Goal: Transaction & Acquisition: Purchase product/service

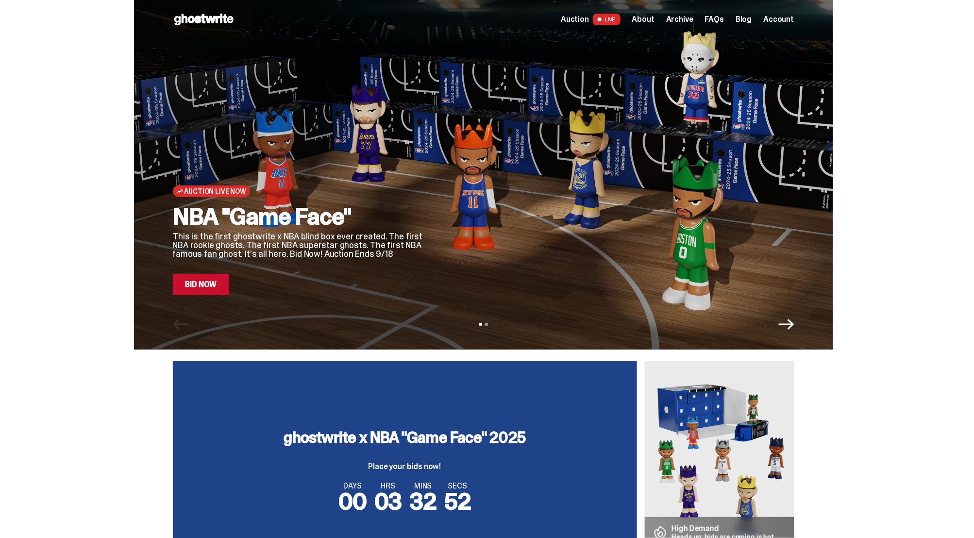
click at [217, 284] on link "Bid Now" at bounding box center [201, 284] width 57 height 21
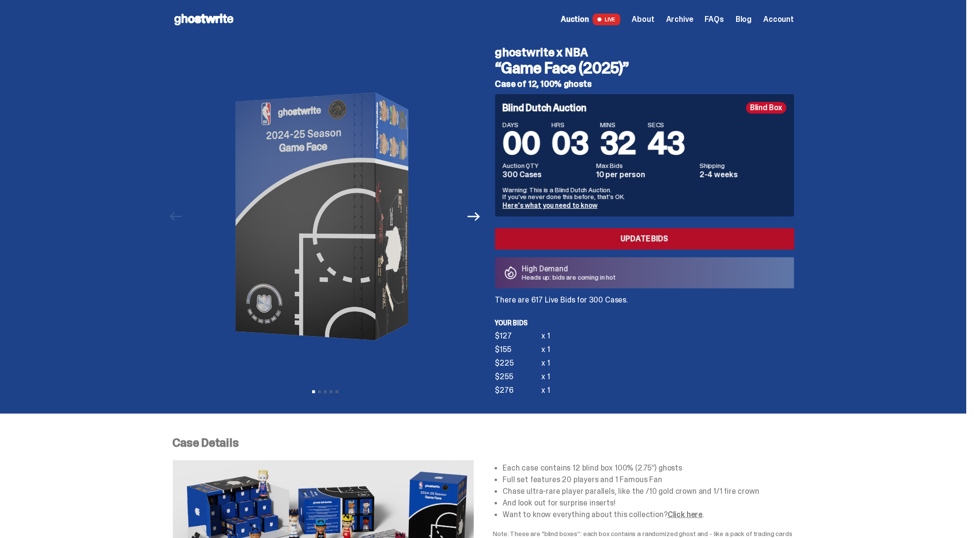
click at [577, 239] on link "Update Bids" at bounding box center [644, 238] width 299 height 21
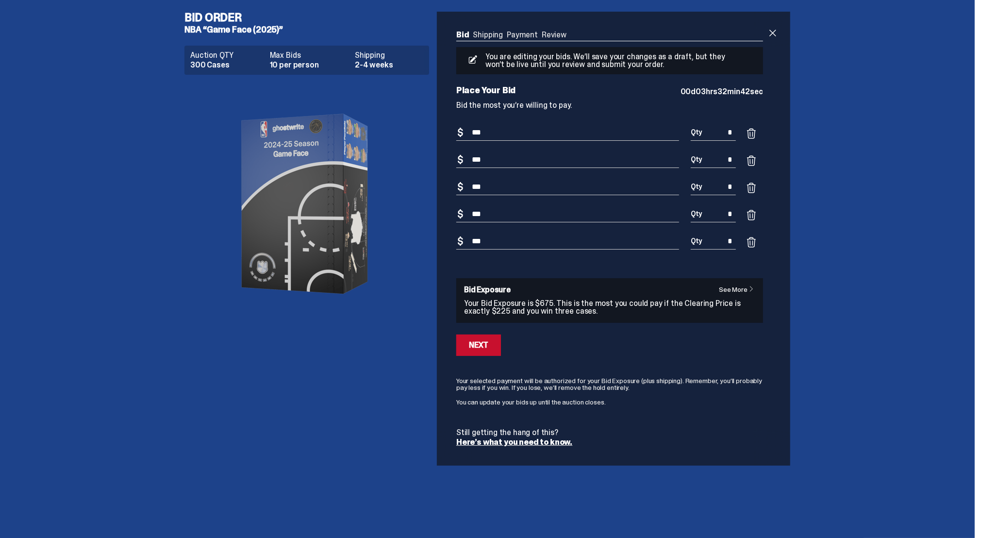
drag, startPoint x: 498, startPoint y: 243, endPoint x: 413, endPoint y: 241, distance: 84.5
click at [413, 241] on div "Bid Order NBA “Game Face (2025)” Auction QTY 300 Cases Max Bids 10 per person S…" at bounding box center [487, 238] width 621 height 477
type input "***"
click at [472, 348] on div "Next" at bounding box center [478, 345] width 19 height 8
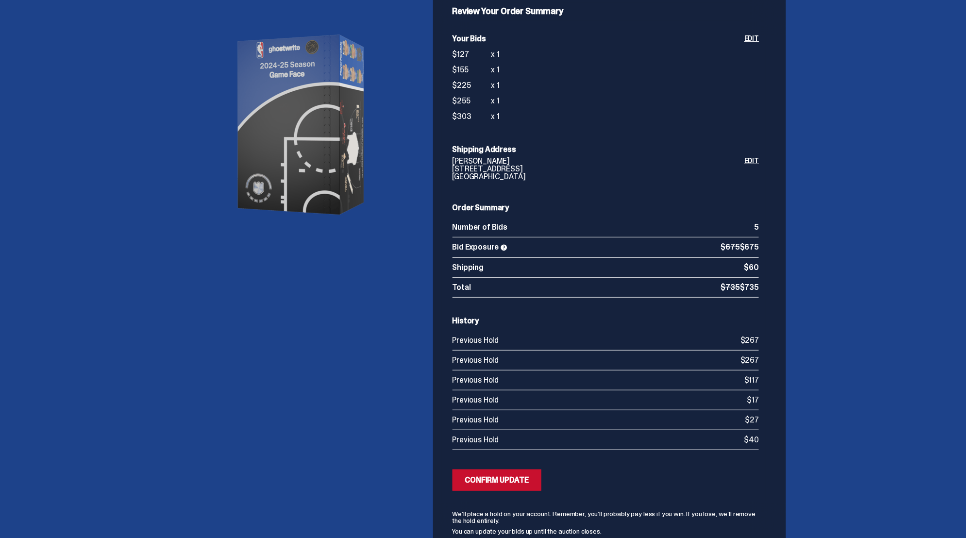
scroll to position [134, 0]
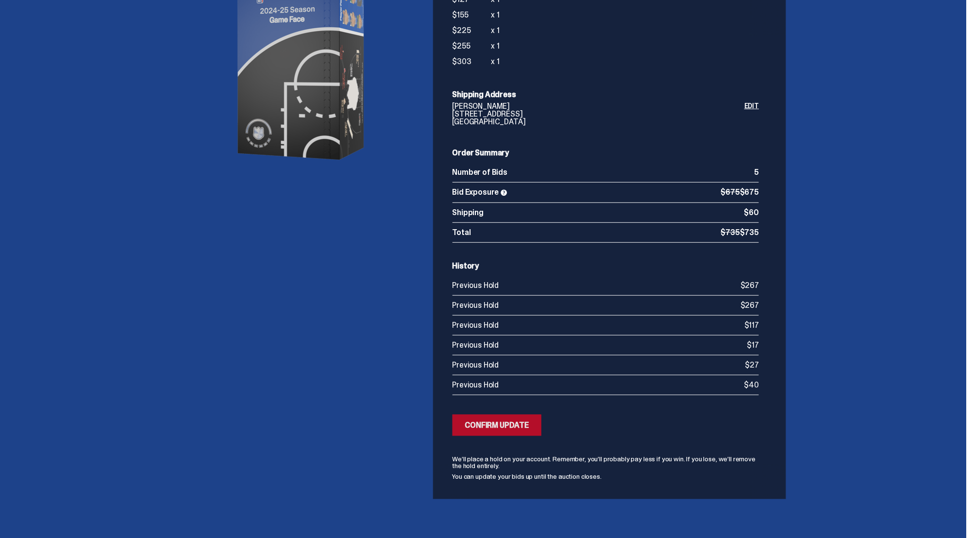
click at [504, 421] on div "Confirm Update" at bounding box center [497, 425] width 64 height 8
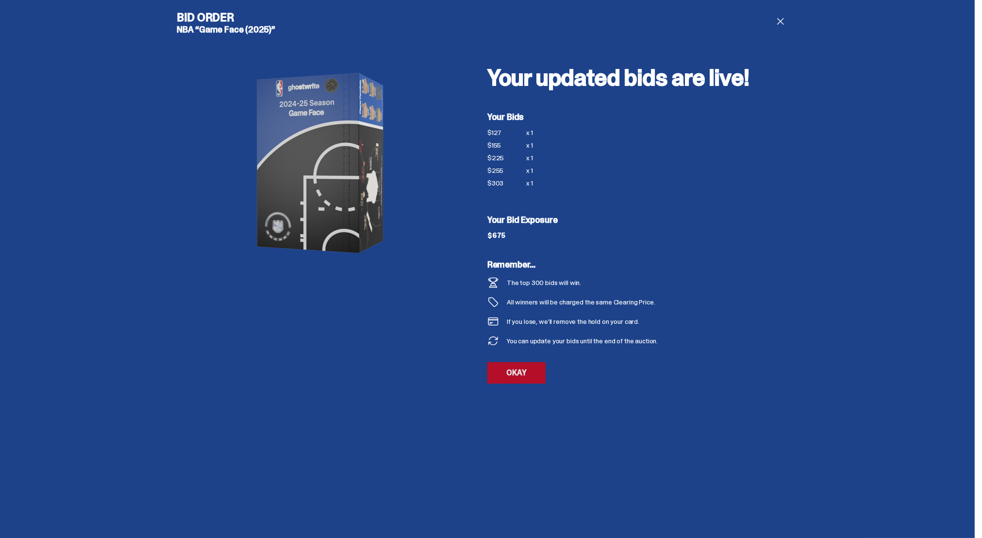
click at [509, 367] on link "OKAY" at bounding box center [516, 372] width 58 height 21
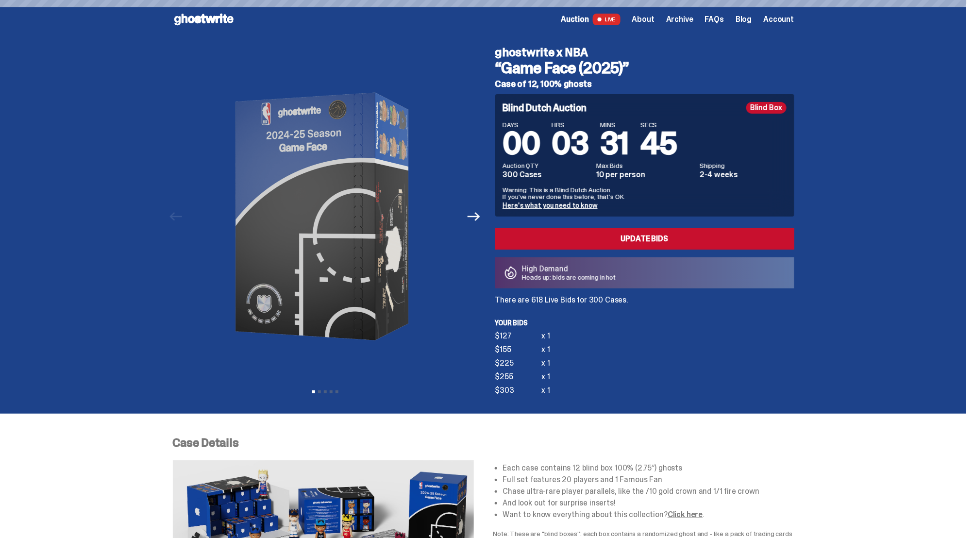
click at [506, 373] on div "$255" at bounding box center [518, 377] width 47 height 8
